Goal: Task Accomplishment & Management: Use online tool/utility

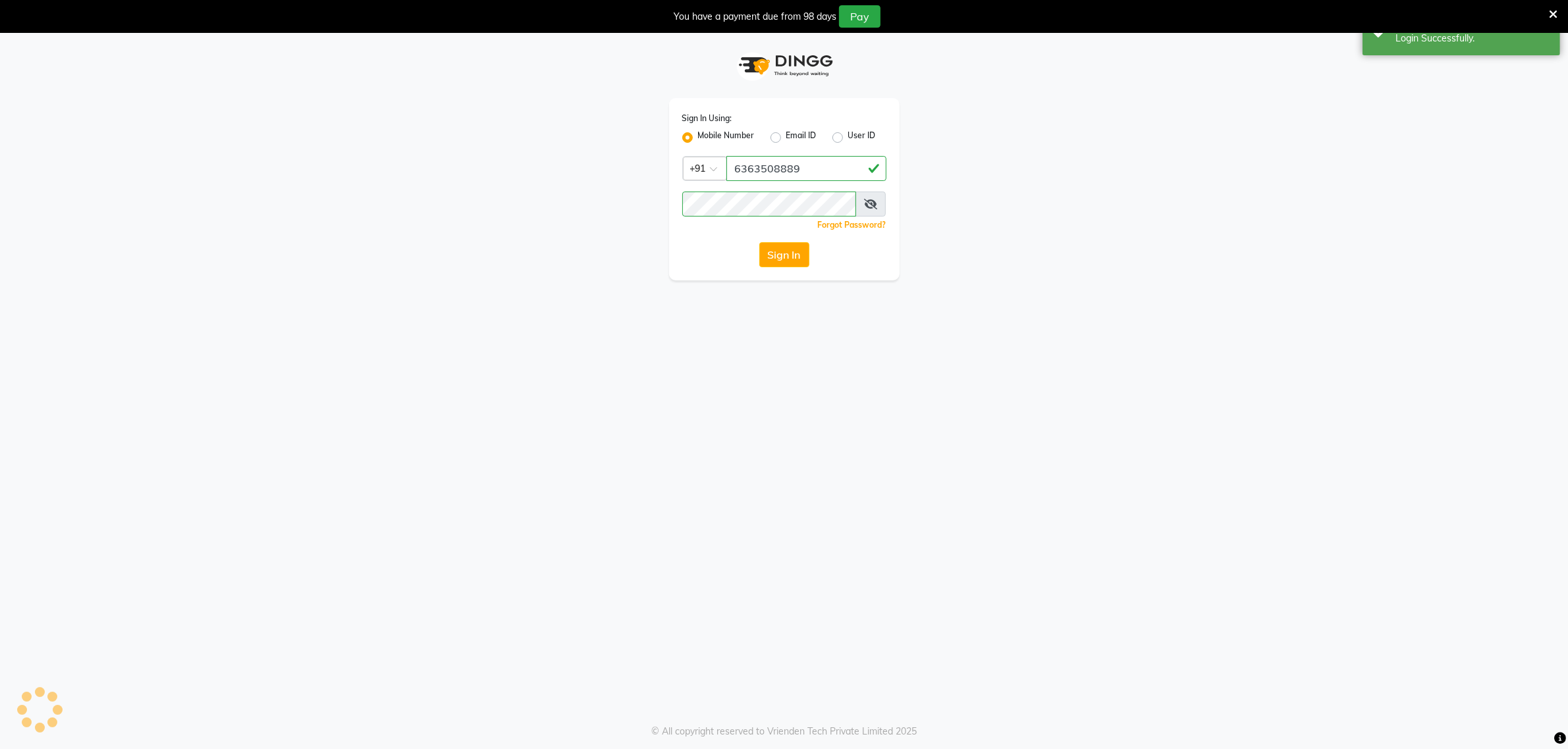
select select "100"
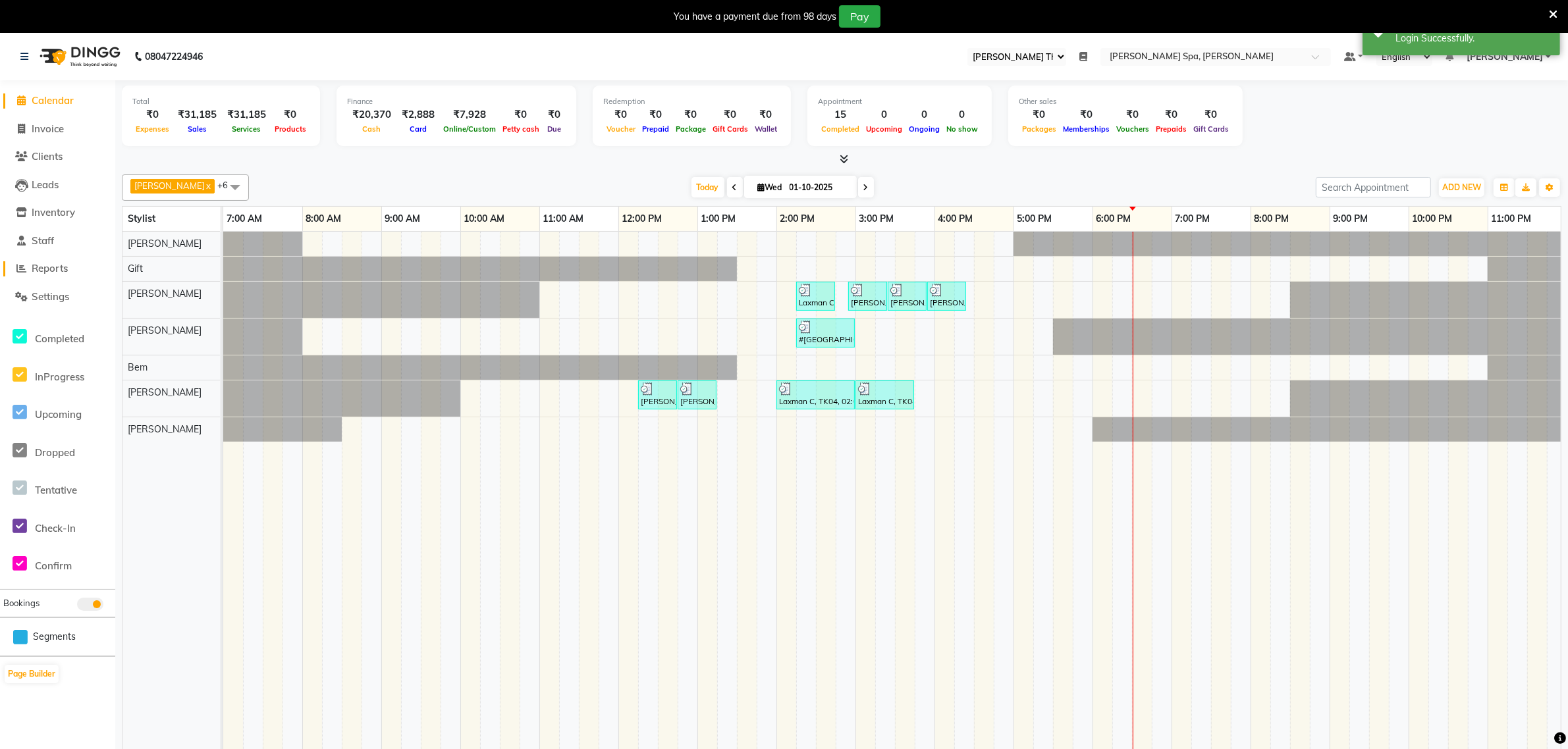
click at [64, 266] on span "Reports" at bounding box center [49, 268] width 36 height 12
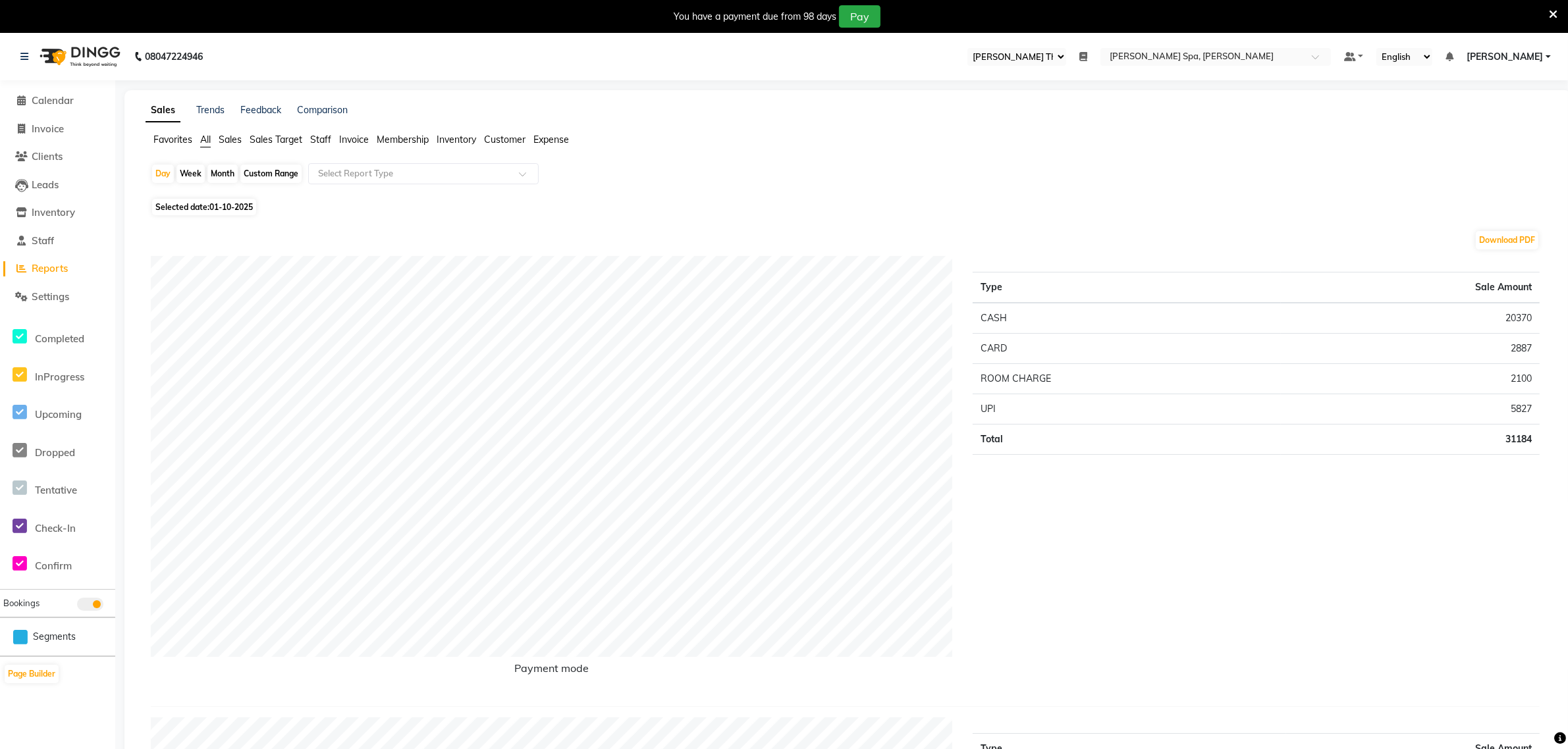
click at [335, 138] on ul "Favorites All Sales Sales Target Staff Invoice Membership Inventory Customer Ex…" at bounding box center [848, 141] width 1404 height 15
click at [331, 141] on span "Staff" at bounding box center [321, 140] width 21 height 12
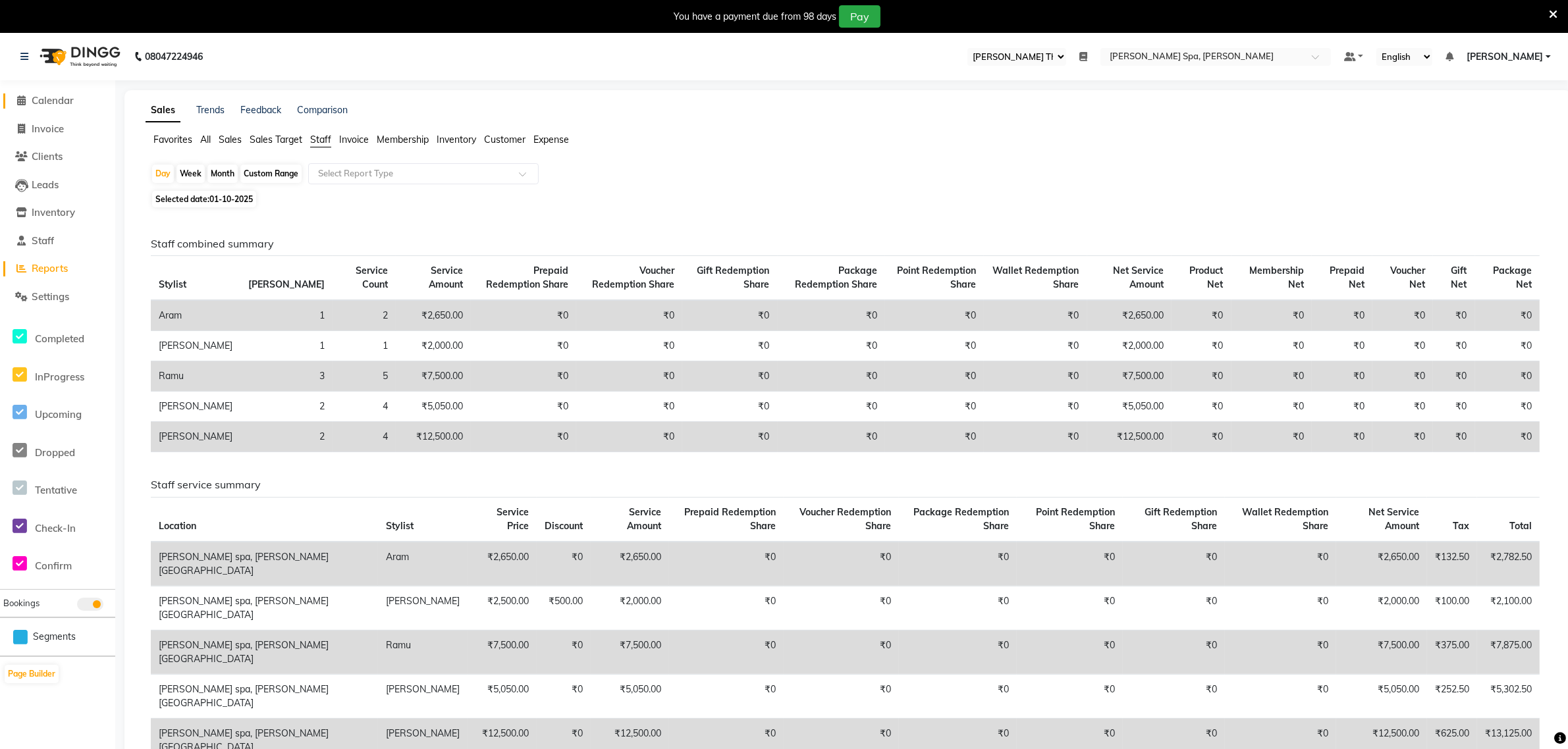
click at [70, 101] on span "Calendar" at bounding box center [52, 100] width 42 height 12
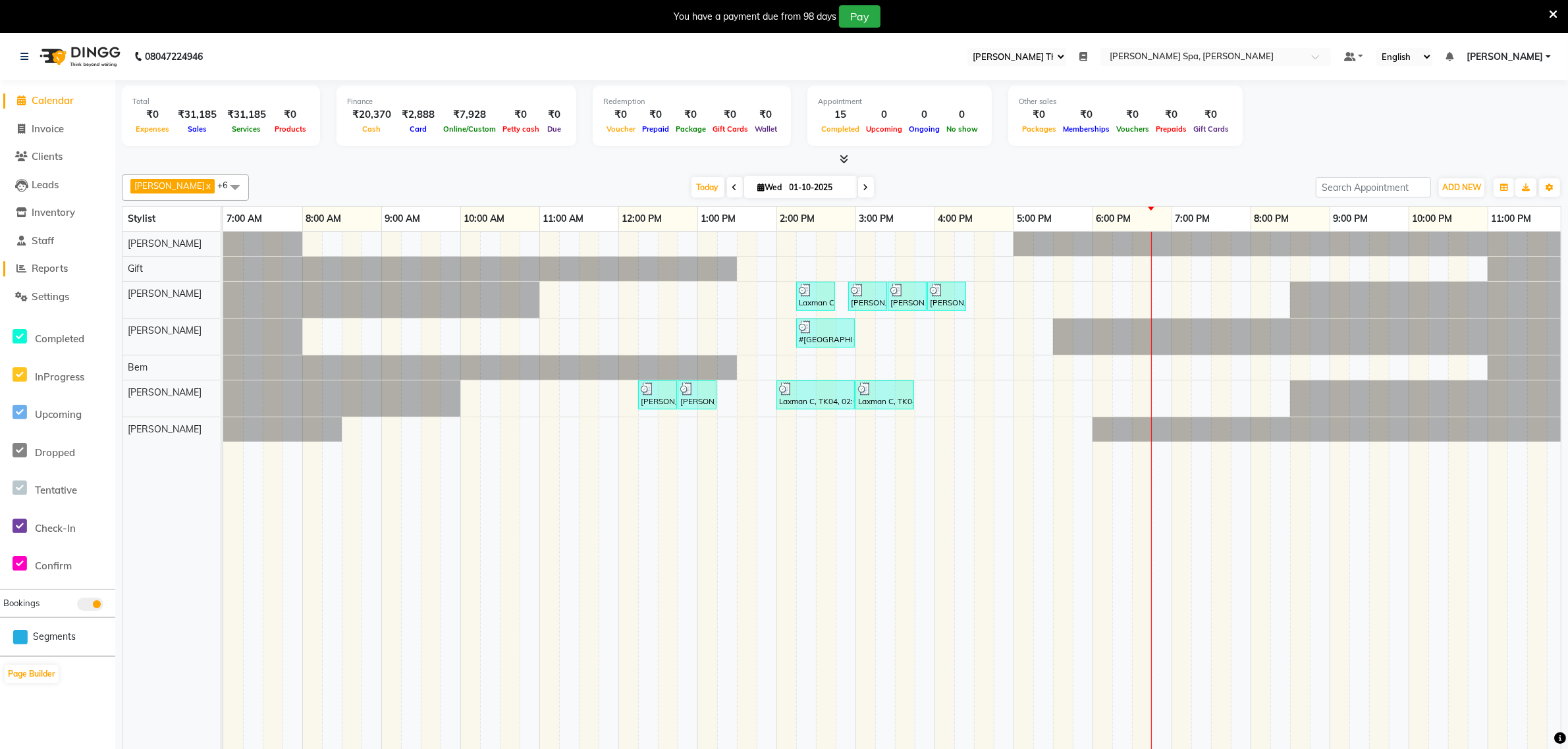
click at [48, 269] on span "Reports" at bounding box center [49, 268] width 36 height 12
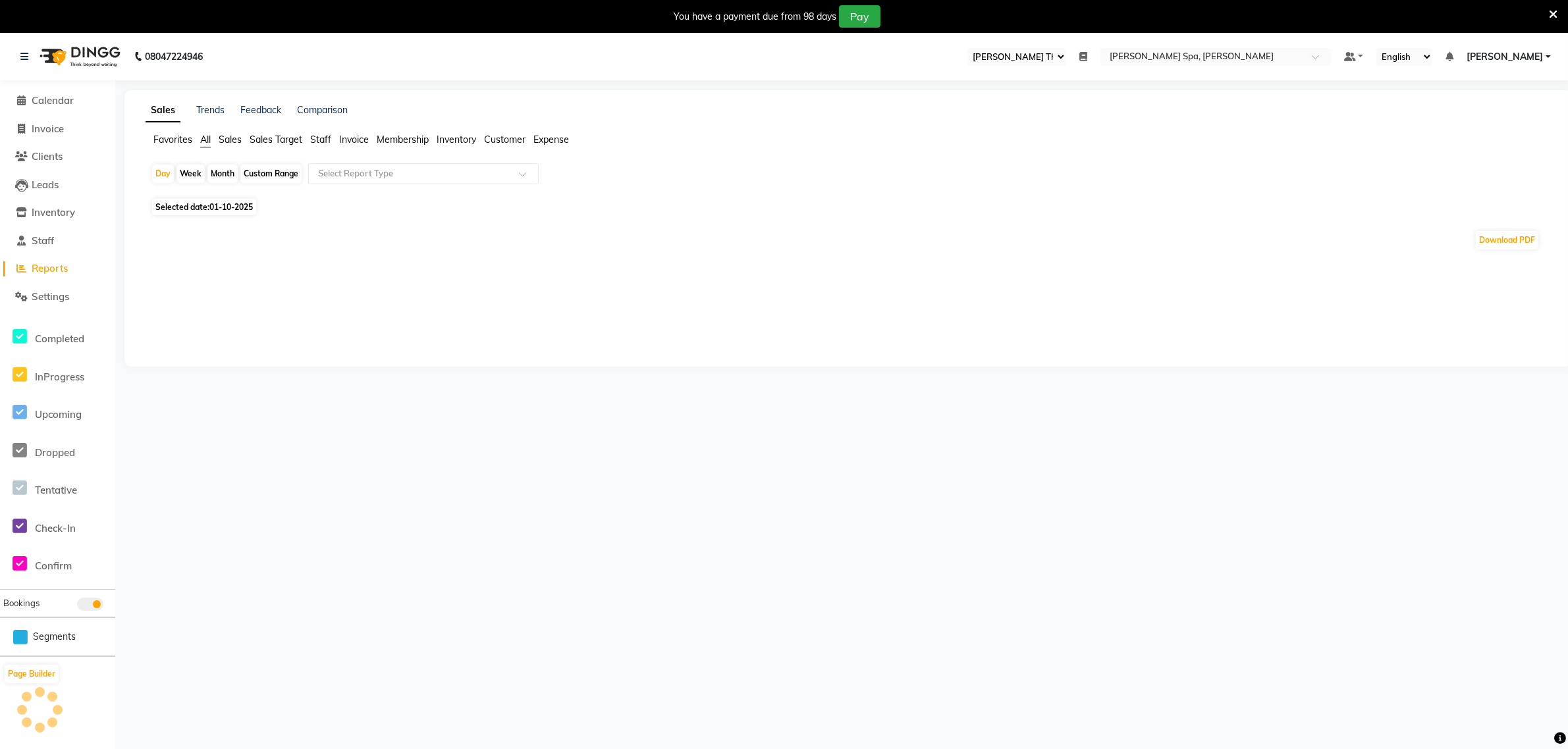
click at [317, 139] on span "Staff" at bounding box center [321, 140] width 21 height 12
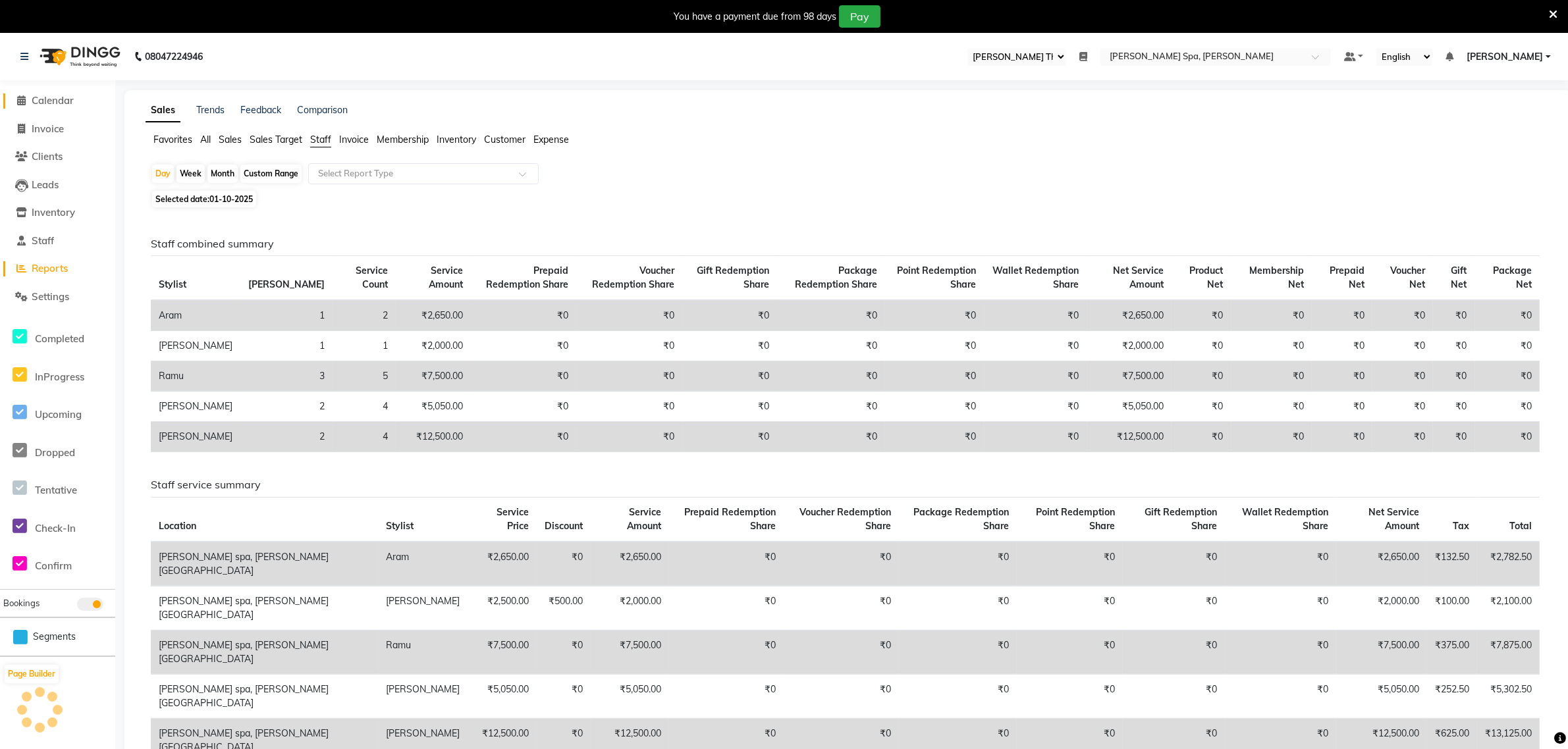
drag, startPoint x: 58, startPoint y: 97, endPoint x: 59, endPoint y: 89, distance: 8.1
click at [58, 96] on span "Calendar" at bounding box center [52, 100] width 42 height 12
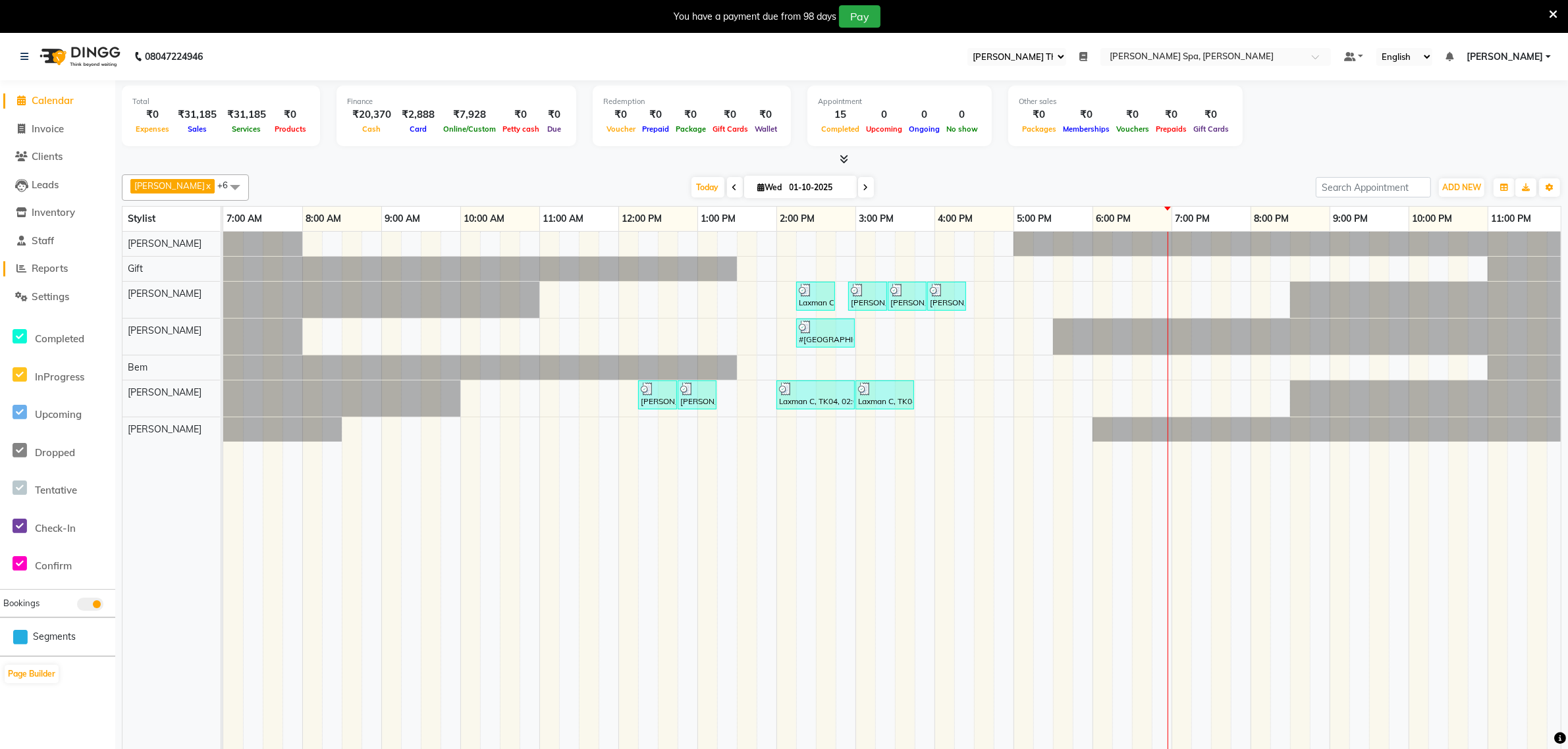
click at [63, 268] on span "Reports" at bounding box center [49, 268] width 36 height 12
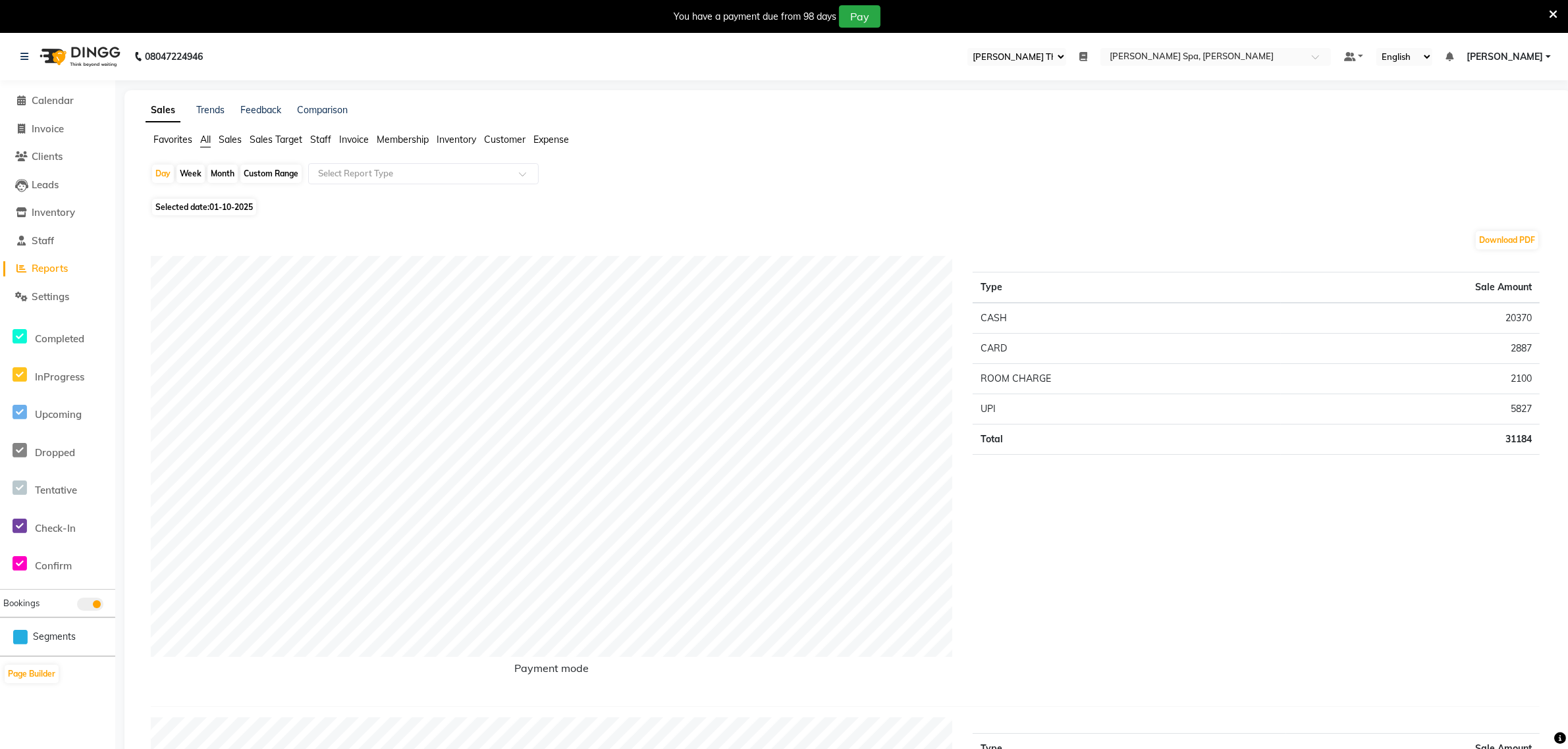
click at [322, 141] on span "Staff" at bounding box center [321, 140] width 21 height 12
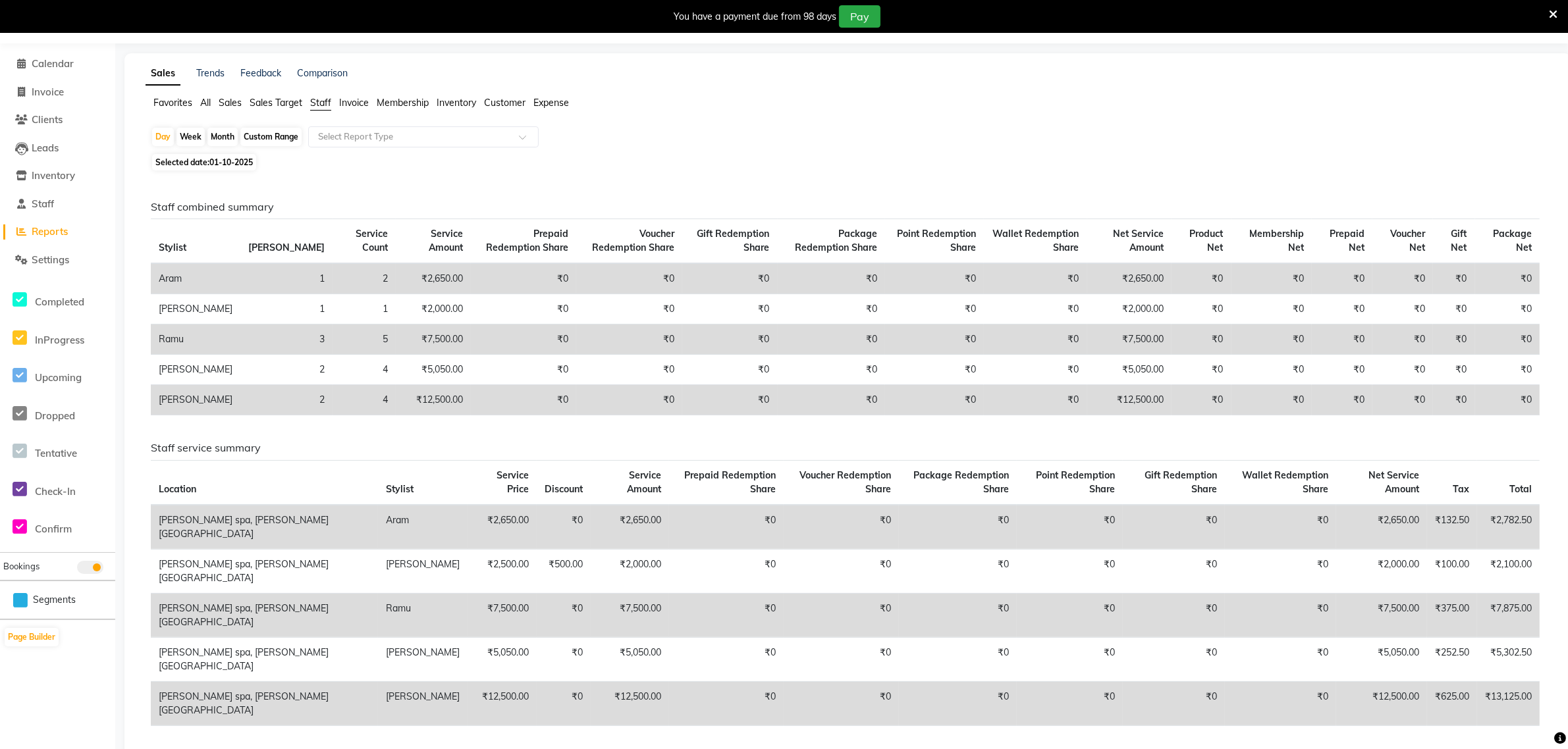
scroll to position [64, 0]
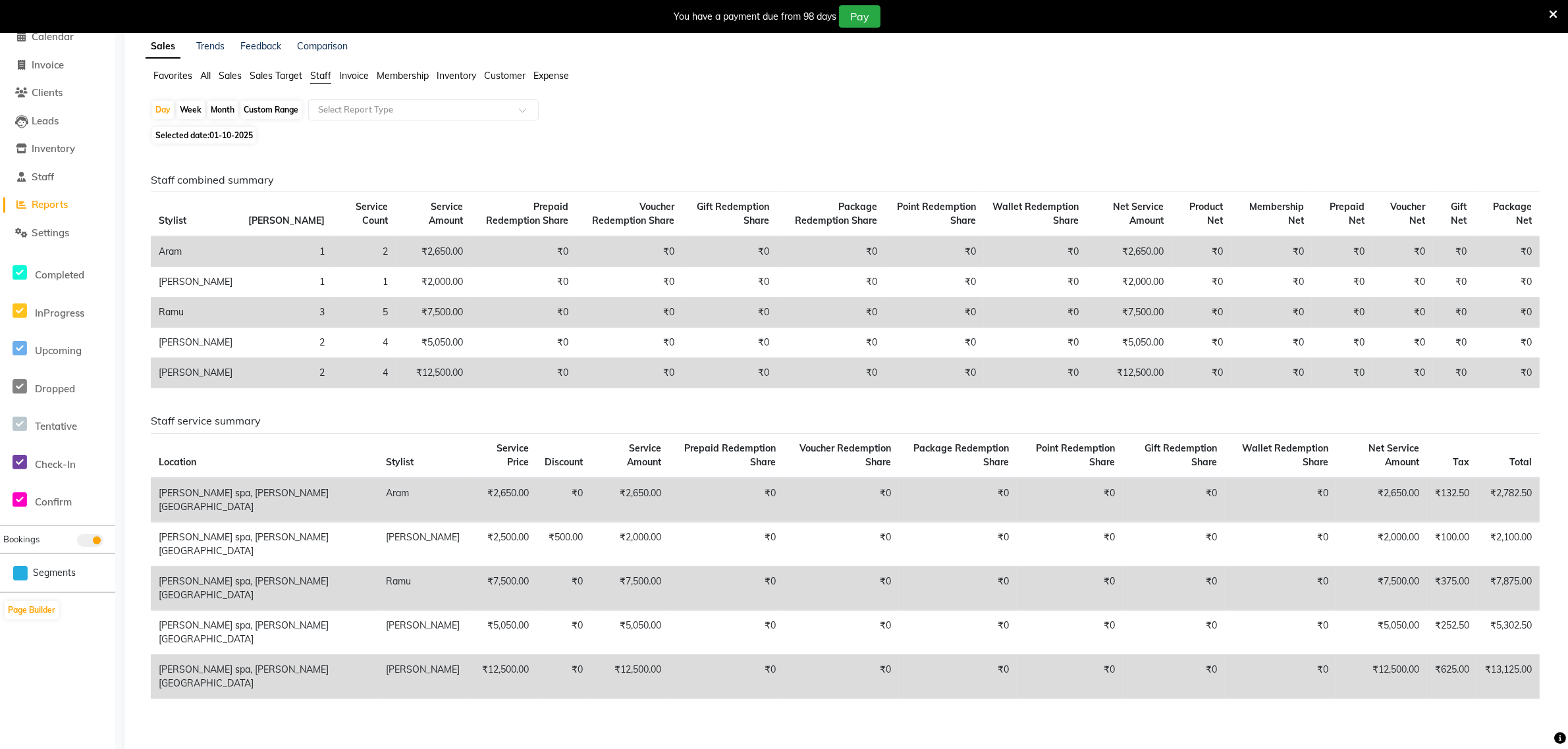
click at [284, 77] on span "Sales Target" at bounding box center [275, 76] width 53 height 12
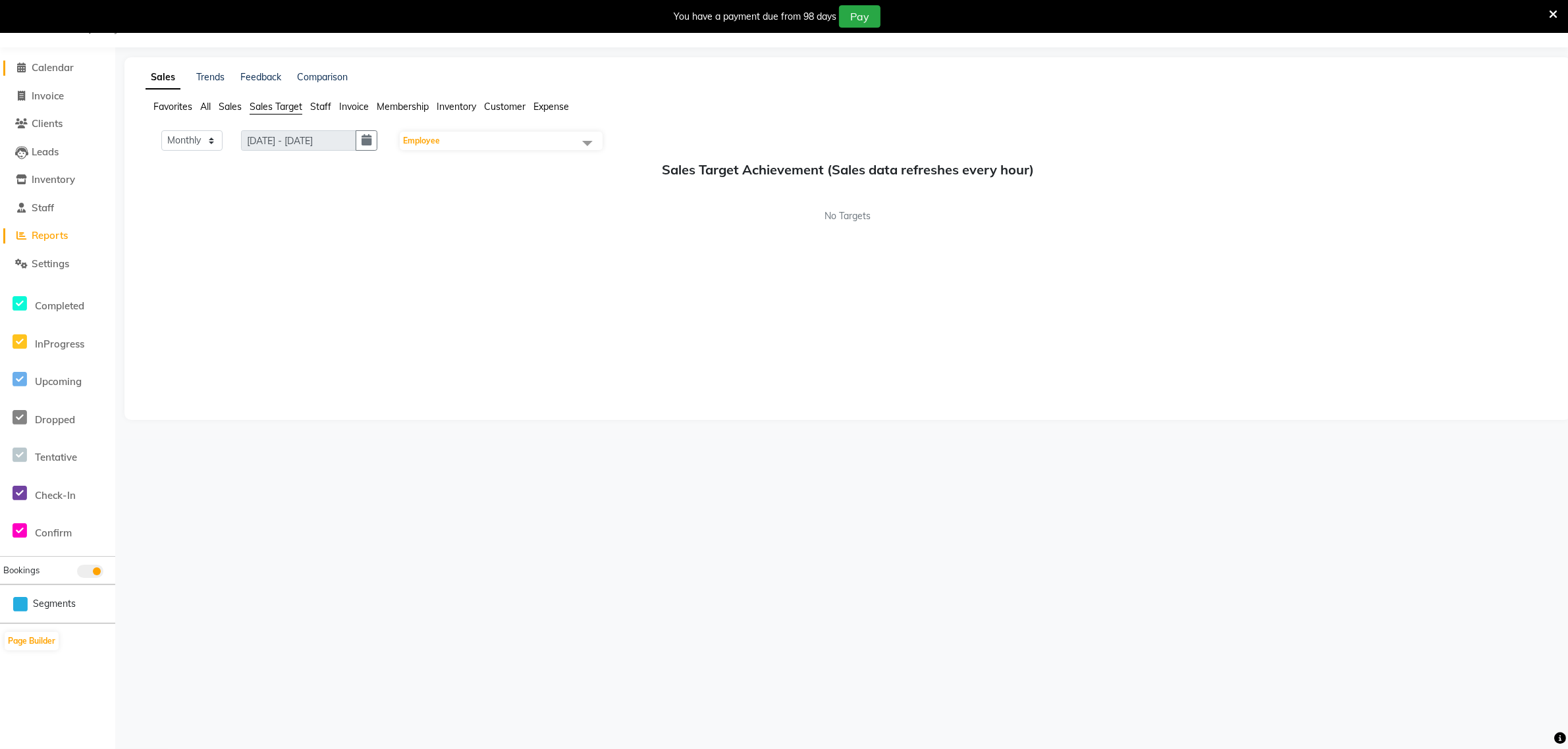
click at [58, 61] on span "Calendar" at bounding box center [52, 67] width 42 height 12
